Goal: Task Accomplishment & Management: Manage account settings

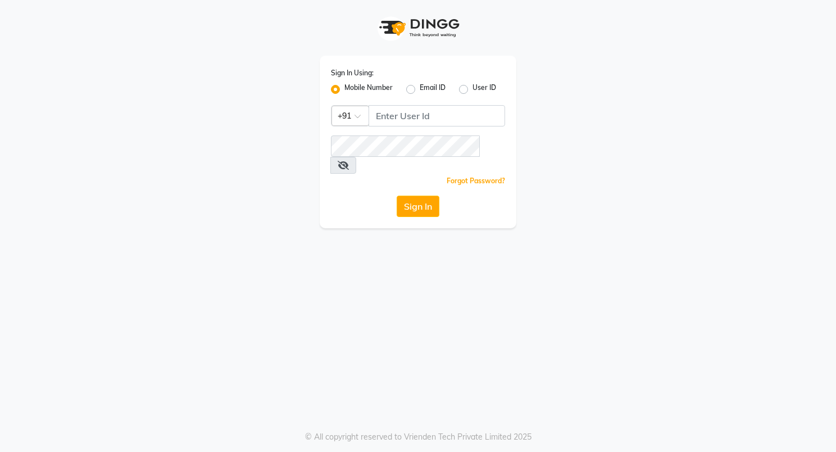
click at [473, 89] on label "User ID" at bounding box center [485, 89] width 24 height 13
click at [473, 89] on input "User ID" at bounding box center [476, 86] width 7 height 7
radio input "true"
radio input "false"
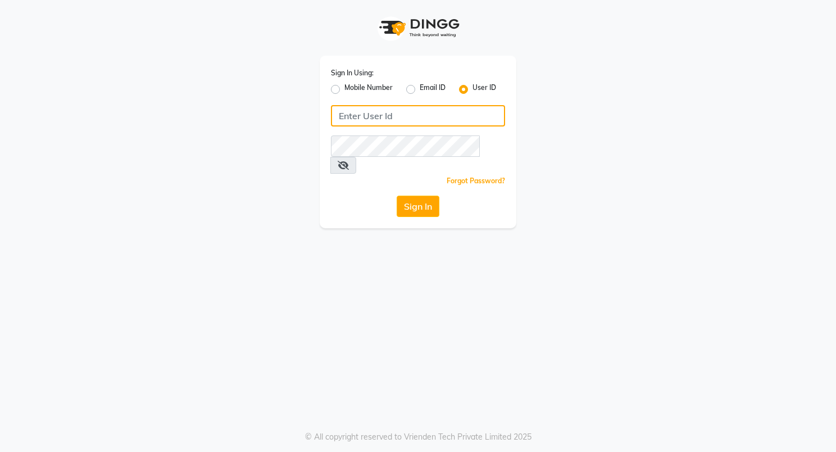
click at [418, 117] on input "Username" at bounding box center [418, 115] width 174 height 21
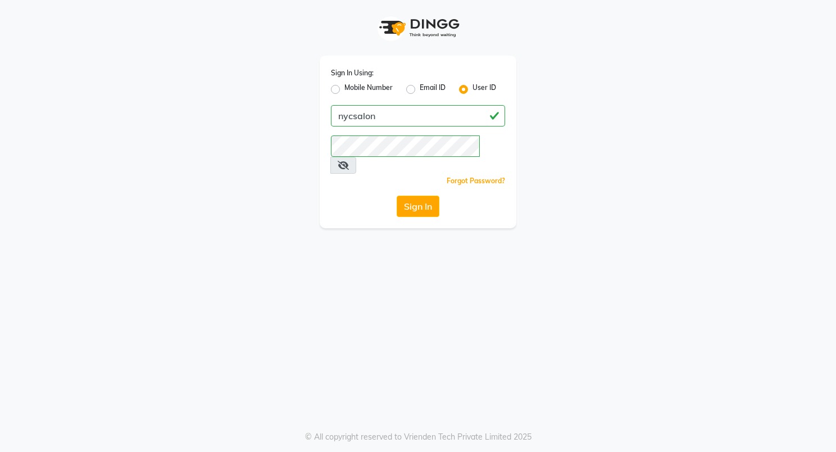
click at [582, 210] on div "Sign In Using: Mobile Number Email ID User ID nycsalon Remember me Forgot Passw…" at bounding box center [418, 114] width 641 height 228
click at [411, 196] on button "Sign In" at bounding box center [418, 206] width 43 height 21
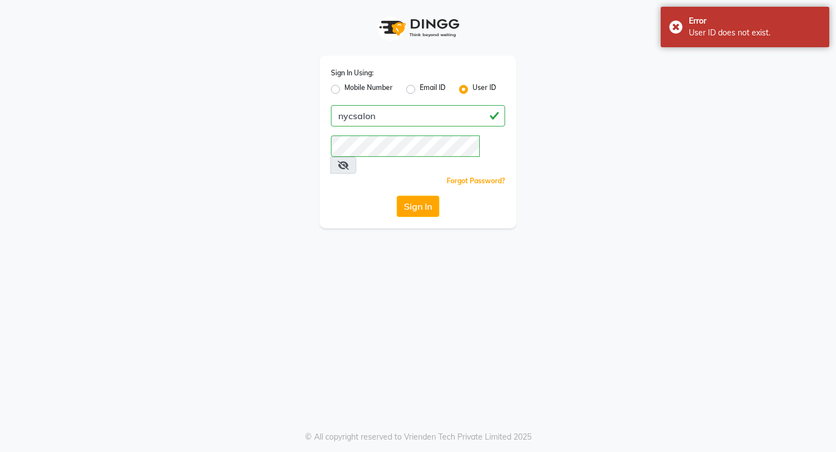
click at [349, 161] on icon at bounding box center [343, 165] width 11 height 9
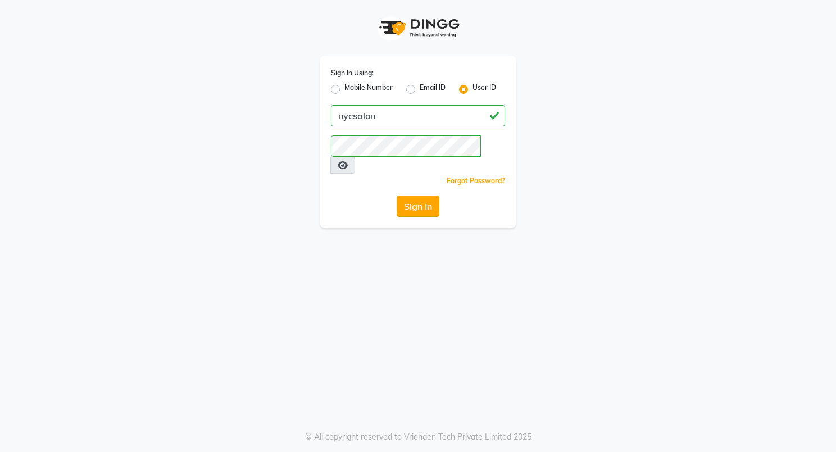
click at [414, 196] on button "Sign In" at bounding box center [418, 206] width 43 height 21
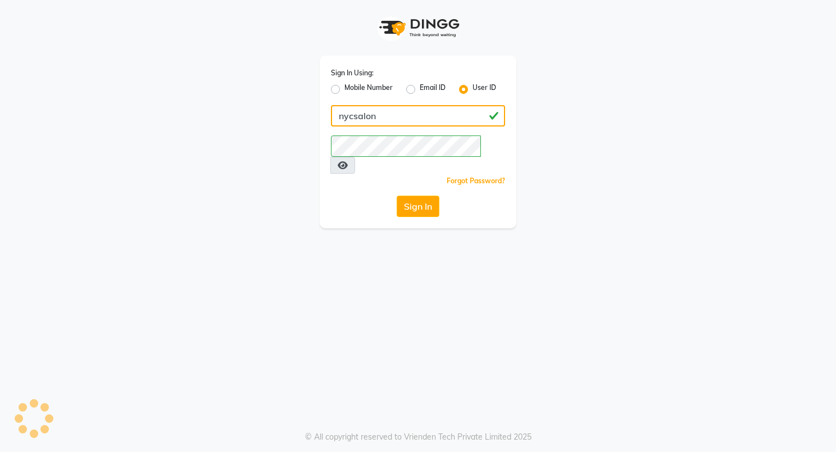
click at [375, 116] on input "nycsalon" at bounding box center [418, 115] width 174 height 21
drag, startPoint x: 375, startPoint y: 116, endPoint x: 412, endPoint y: 166, distance: 61.9
click at [412, 166] on div "Sign In Using: Mobile Number Email ID User ID nycsalon Remember me Forgot Passw…" at bounding box center [418, 142] width 197 height 173
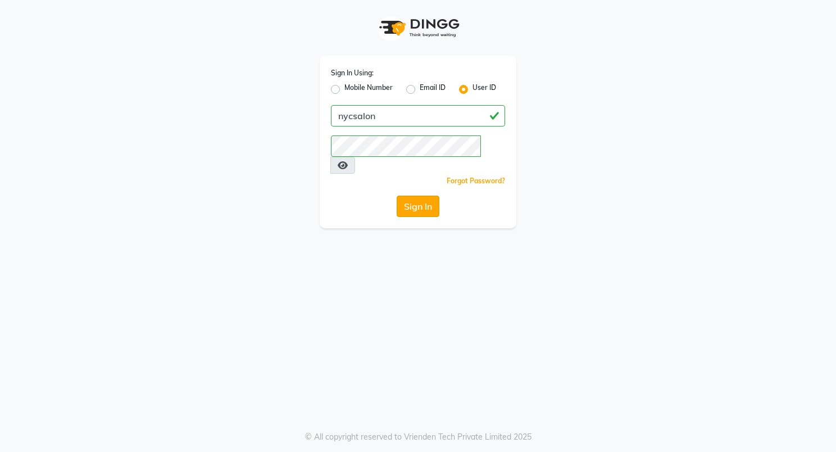
click at [416, 196] on button "Sign In" at bounding box center [418, 206] width 43 height 21
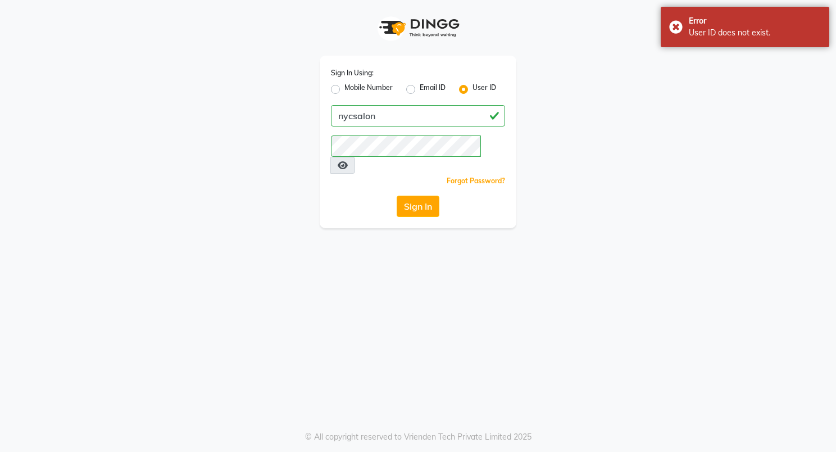
click at [389, 133] on div "Sign In Using: Mobile Number Email ID User ID nycsalon Remember me Forgot Passw…" at bounding box center [418, 142] width 197 height 173
drag, startPoint x: 391, startPoint y: 121, endPoint x: 226, endPoint y: 137, distance: 164.8
click at [226, 137] on div "Sign In Using: Mobile Number Email ID User ID nycsalon Remember me Forgot Passw…" at bounding box center [418, 114] width 641 height 228
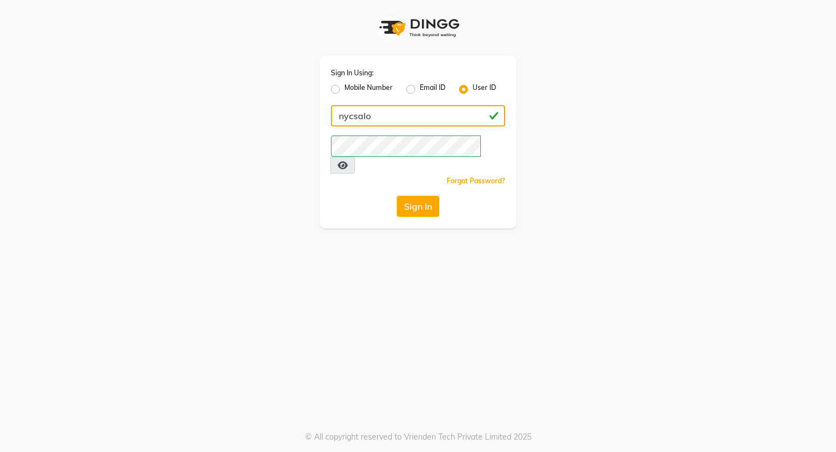
type input "nycsalon"
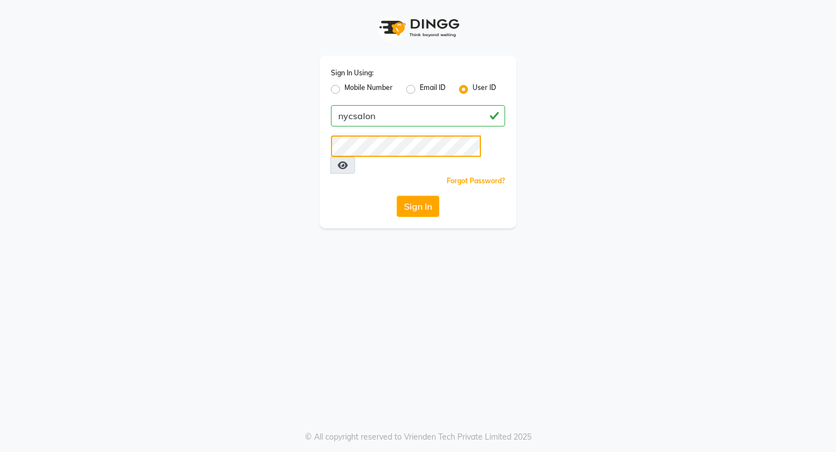
click at [397, 196] on button "Sign In" at bounding box center [418, 206] width 43 height 21
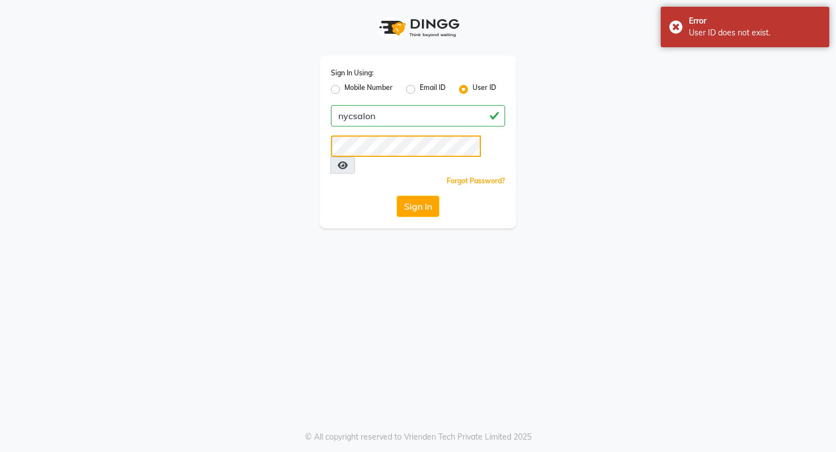
click at [397, 196] on button "Sign In" at bounding box center [418, 206] width 43 height 21
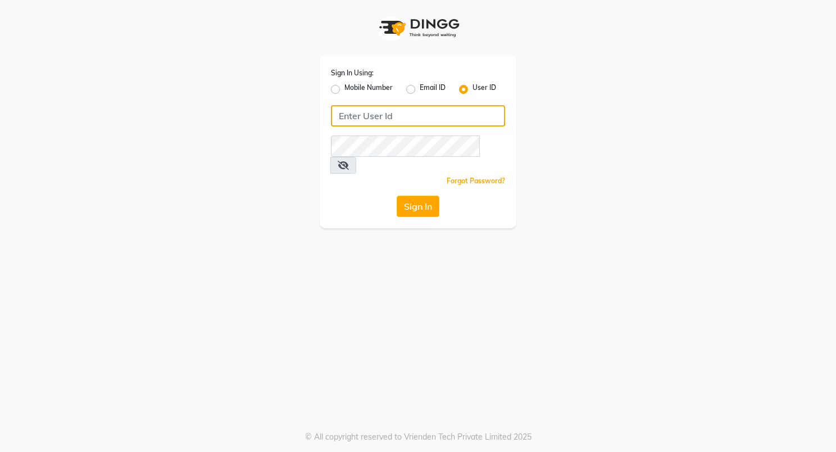
click at [392, 117] on input "Username" at bounding box center [418, 115] width 174 height 21
type input "nycsalon"
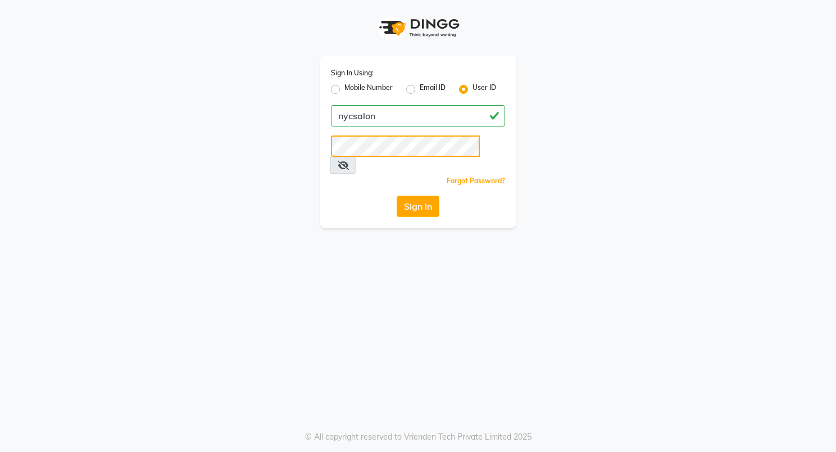
click at [397, 196] on button "Sign In" at bounding box center [418, 206] width 43 height 21
